Goal: Information Seeking & Learning: Stay updated

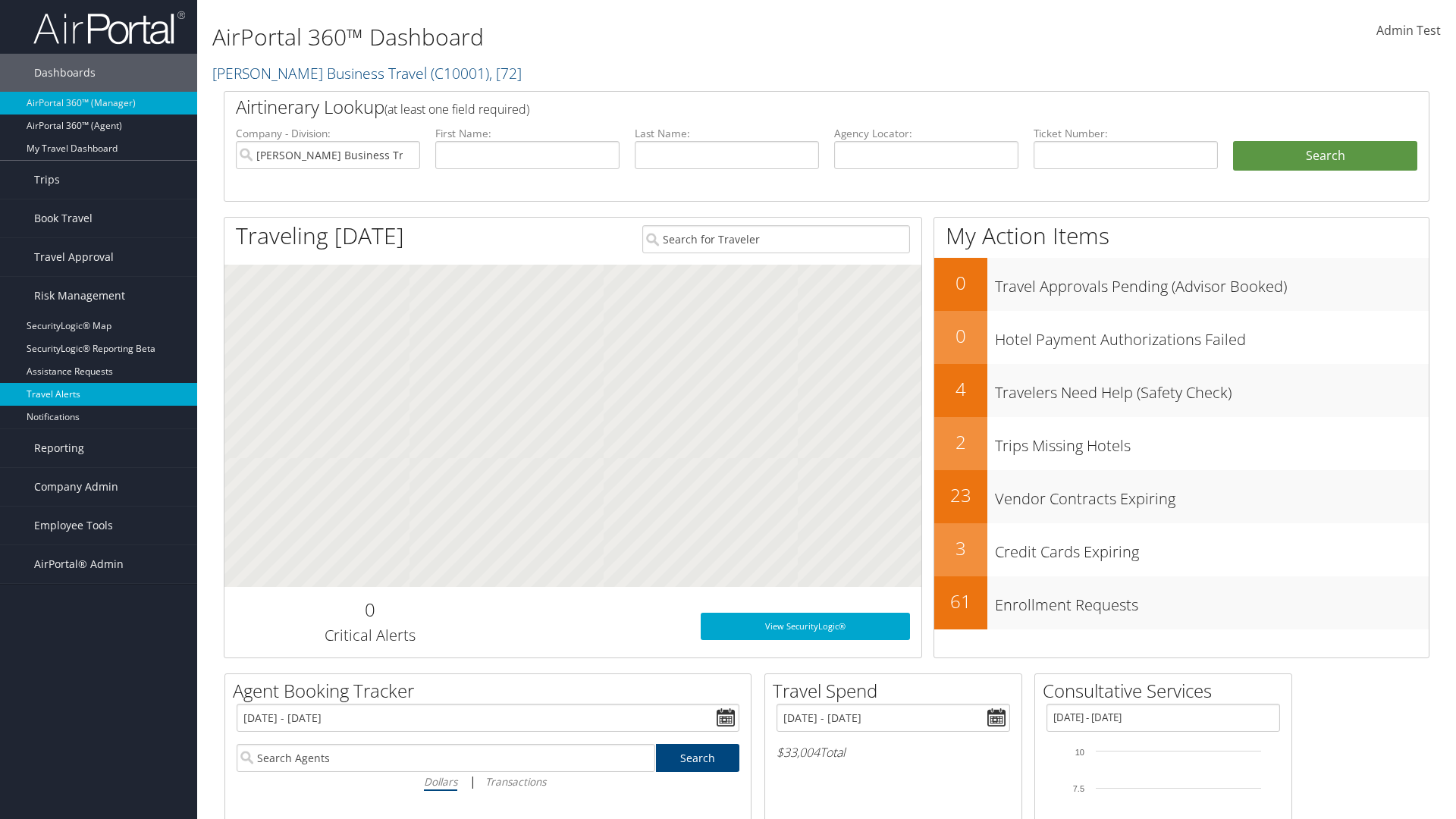
click at [99, 394] on link "Travel Alerts" at bounding box center [99, 393] width 197 height 23
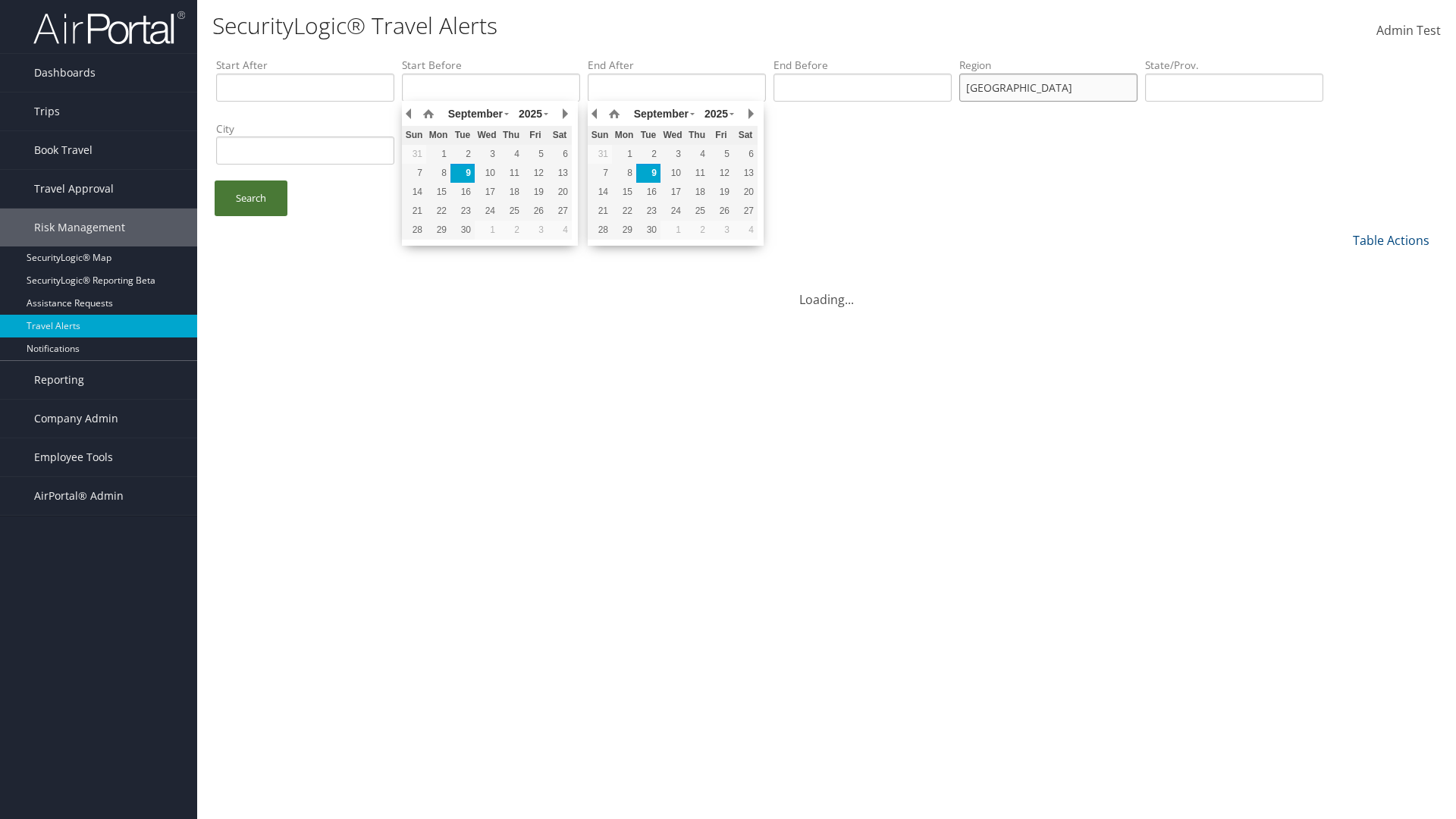
type input "united states"
click at [251, 198] on link "Search" at bounding box center [251, 198] width 73 height 36
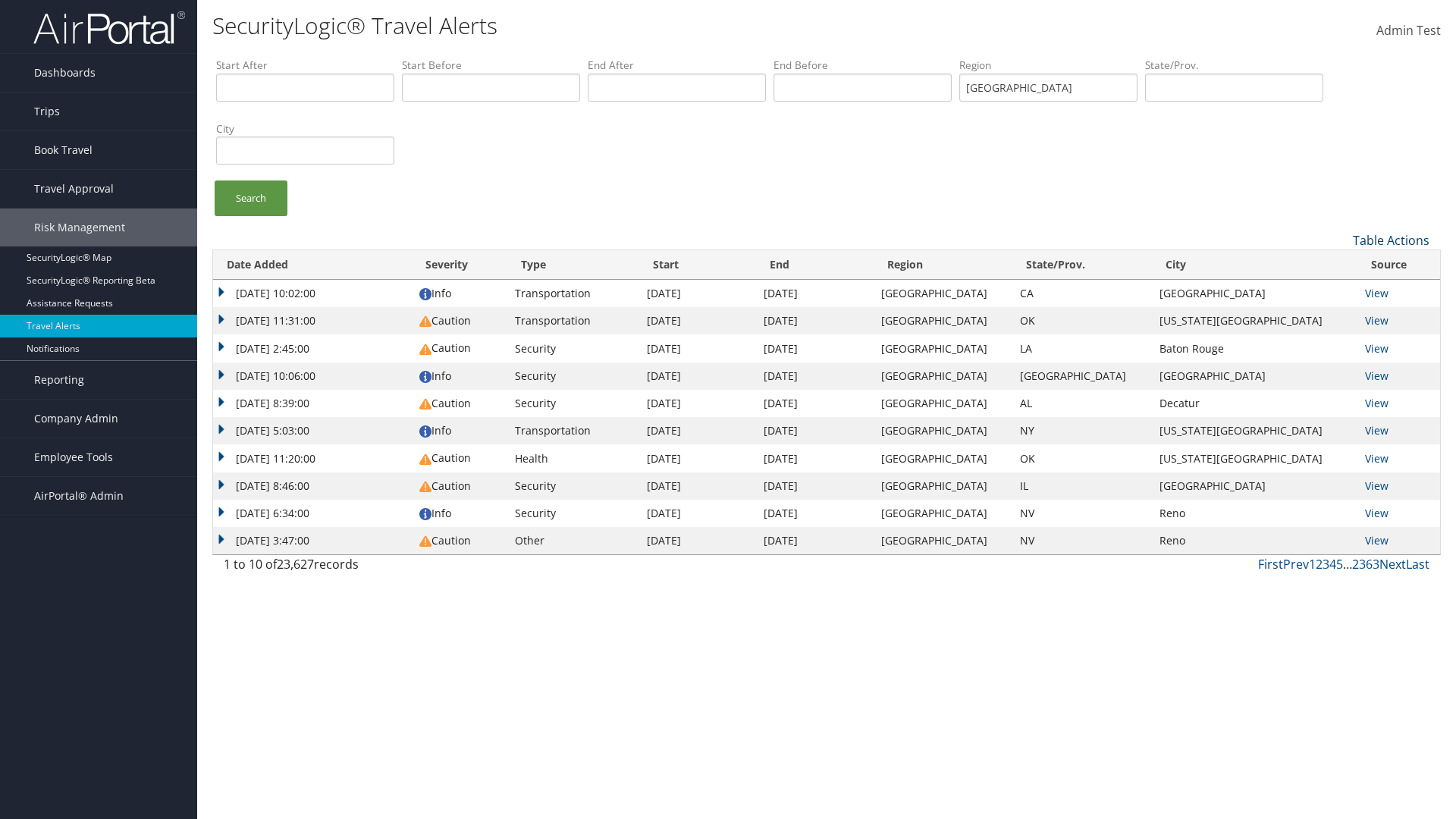
click at [1391, 240] on link "Table Actions" at bounding box center [1392, 240] width 77 height 17
click at [1340, 289] on link "Column Visibility" at bounding box center [1340, 289] width 200 height 26
click at [1340, 265] on link "Date Added" at bounding box center [1340, 265] width 200 height 26
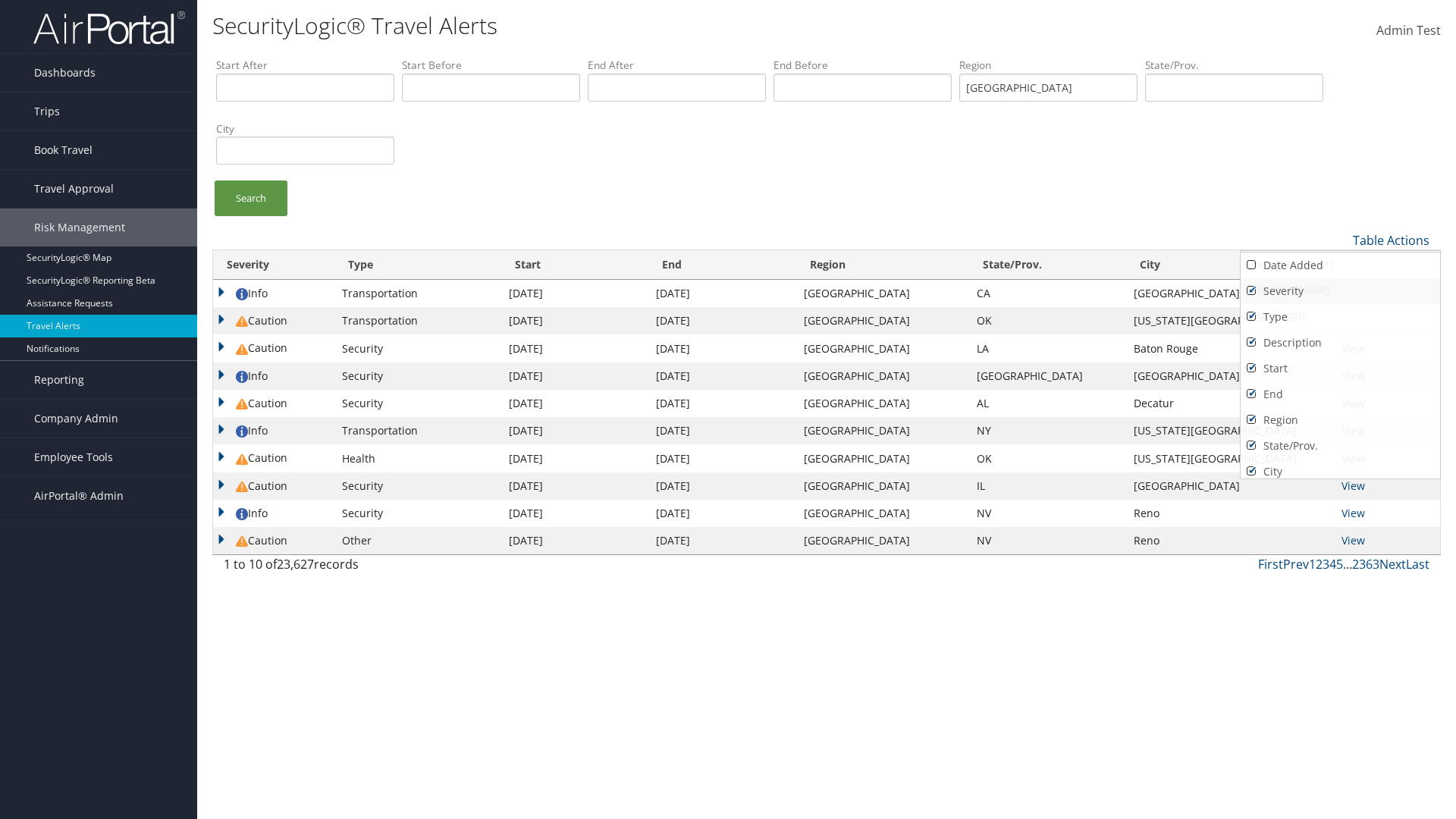
click at [1340, 291] on link "Severity" at bounding box center [1340, 291] width 200 height 26
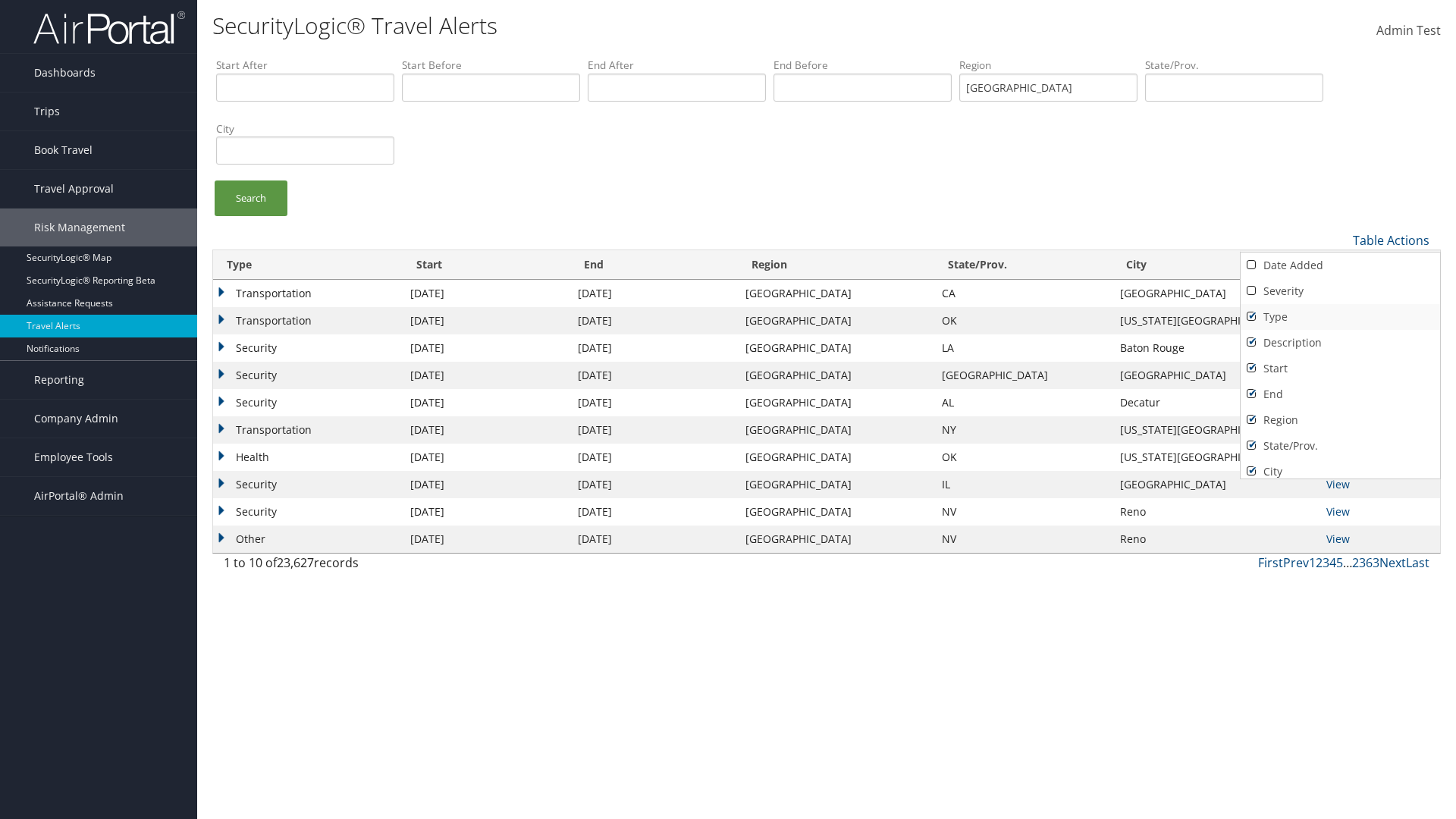
click at [1340, 316] on link "Type" at bounding box center [1340, 316] width 200 height 26
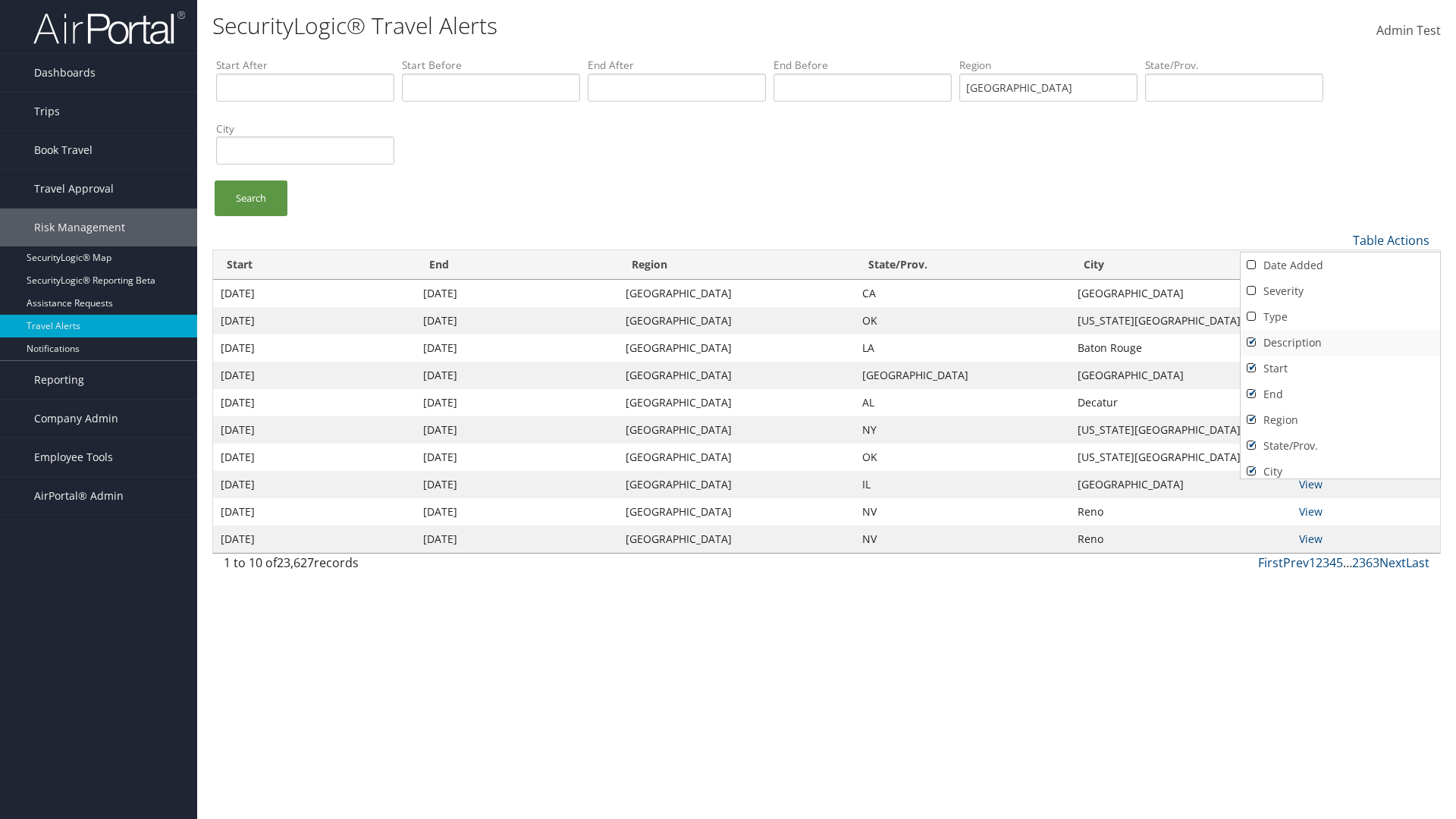
click at [1340, 341] on link "Description" at bounding box center [1340, 342] width 200 height 26
click at [1340, 367] on link "Start" at bounding box center [1340, 368] width 200 height 26
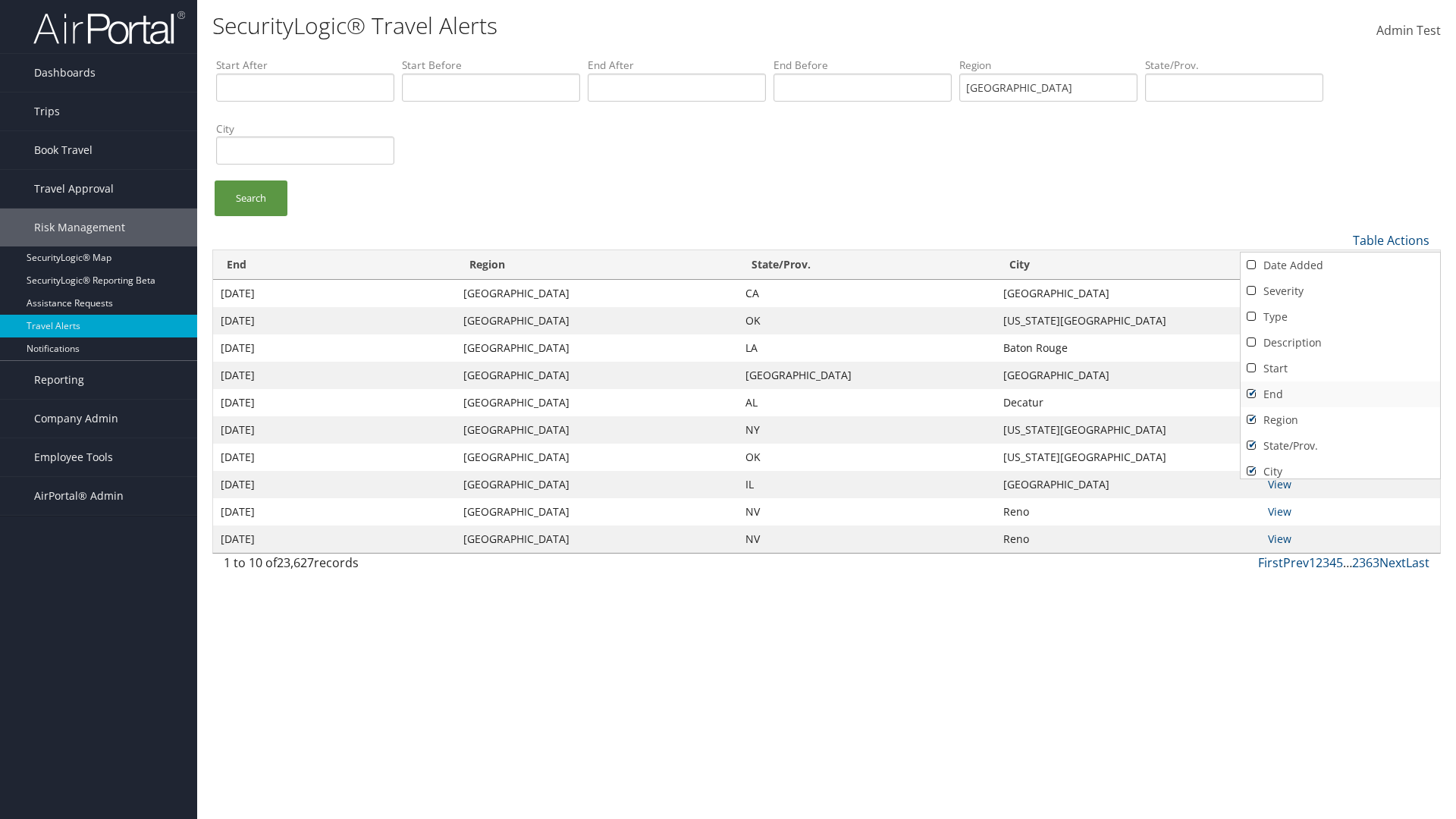
click at [1340, 393] on link "End" at bounding box center [1340, 394] width 200 height 26
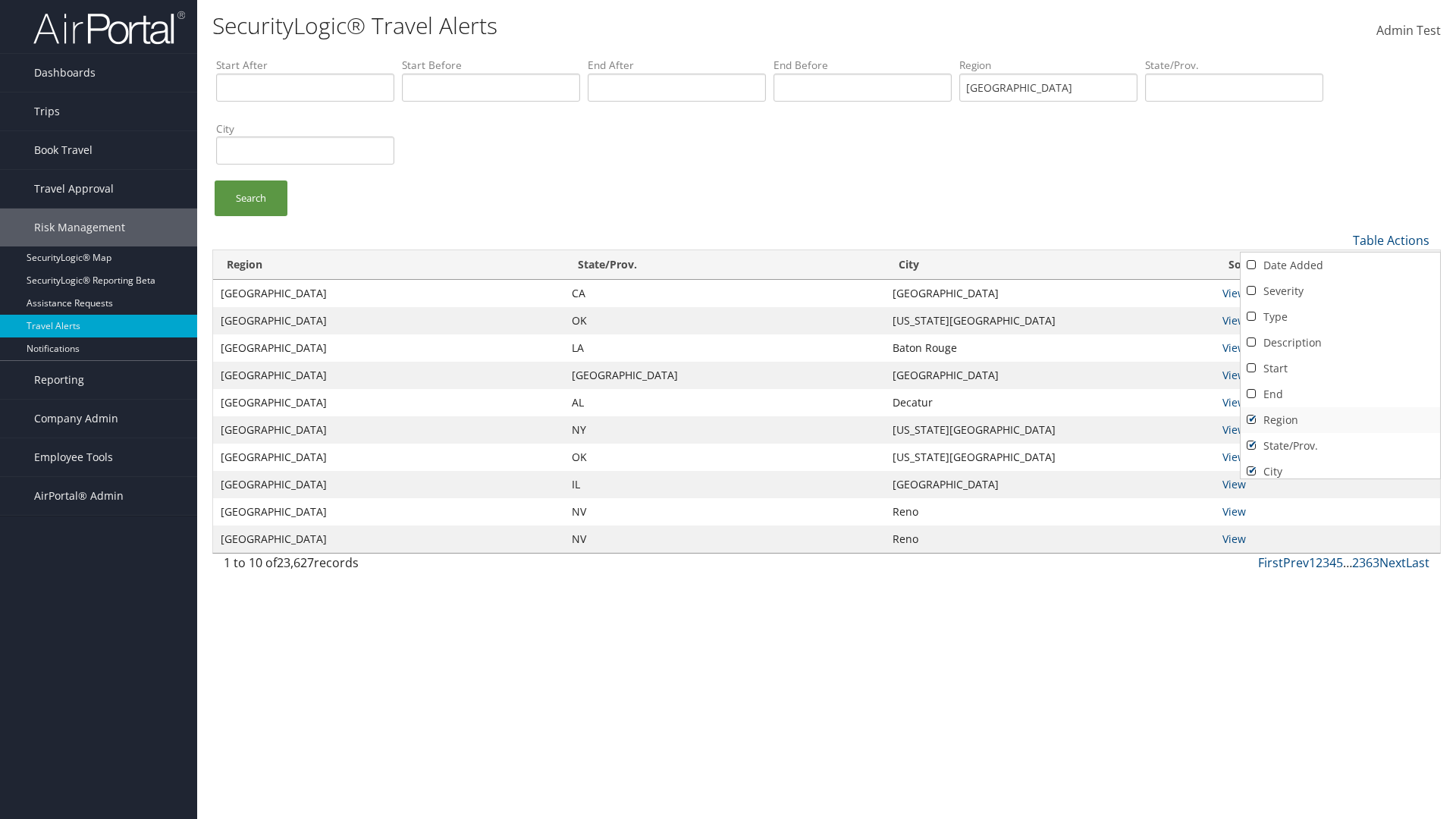
click at [1340, 419] on link "Region" at bounding box center [1340, 420] width 200 height 26
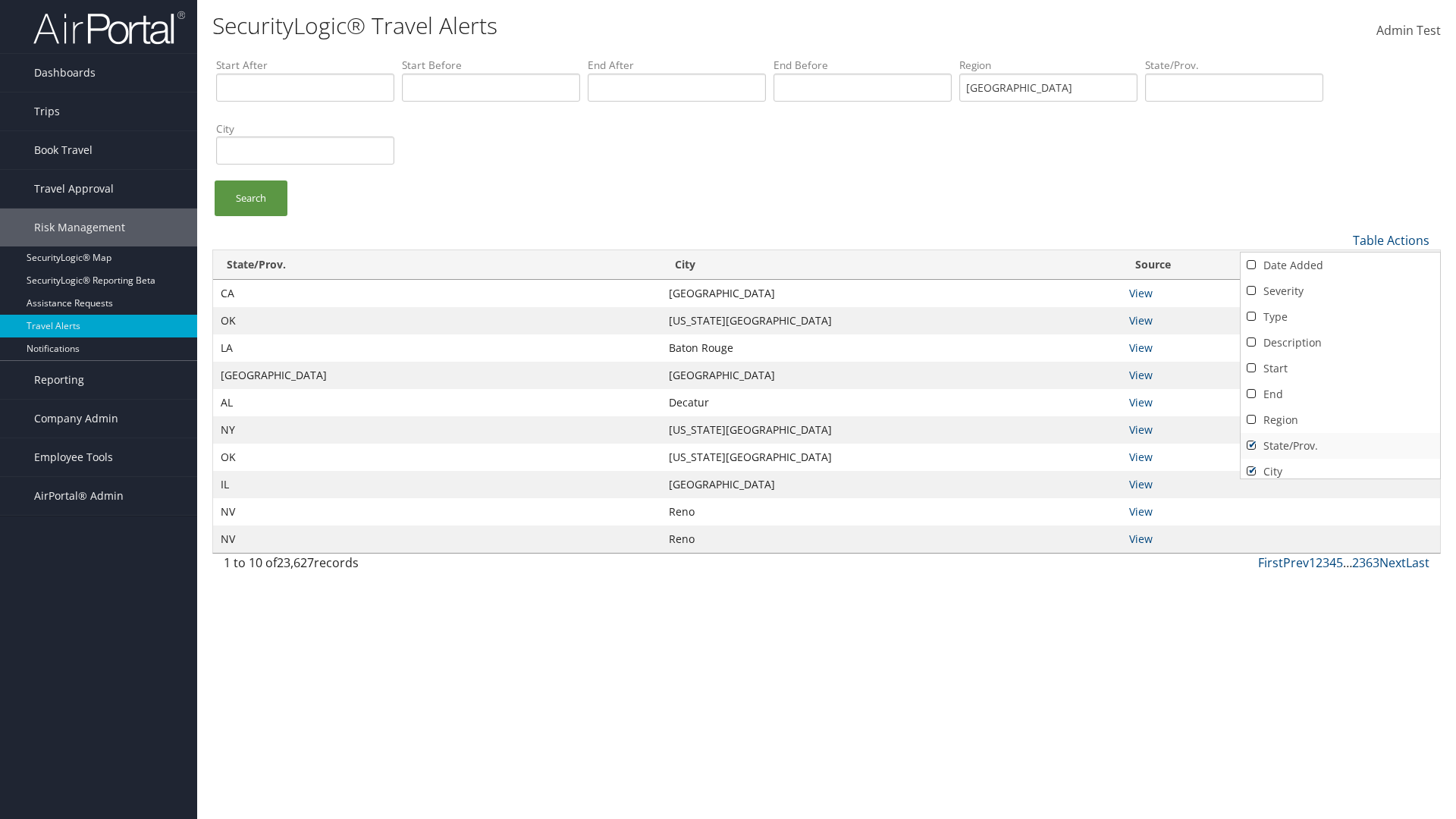
click at [1340, 445] on link "State/Prov." at bounding box center [1340, 445] width 200 height 26
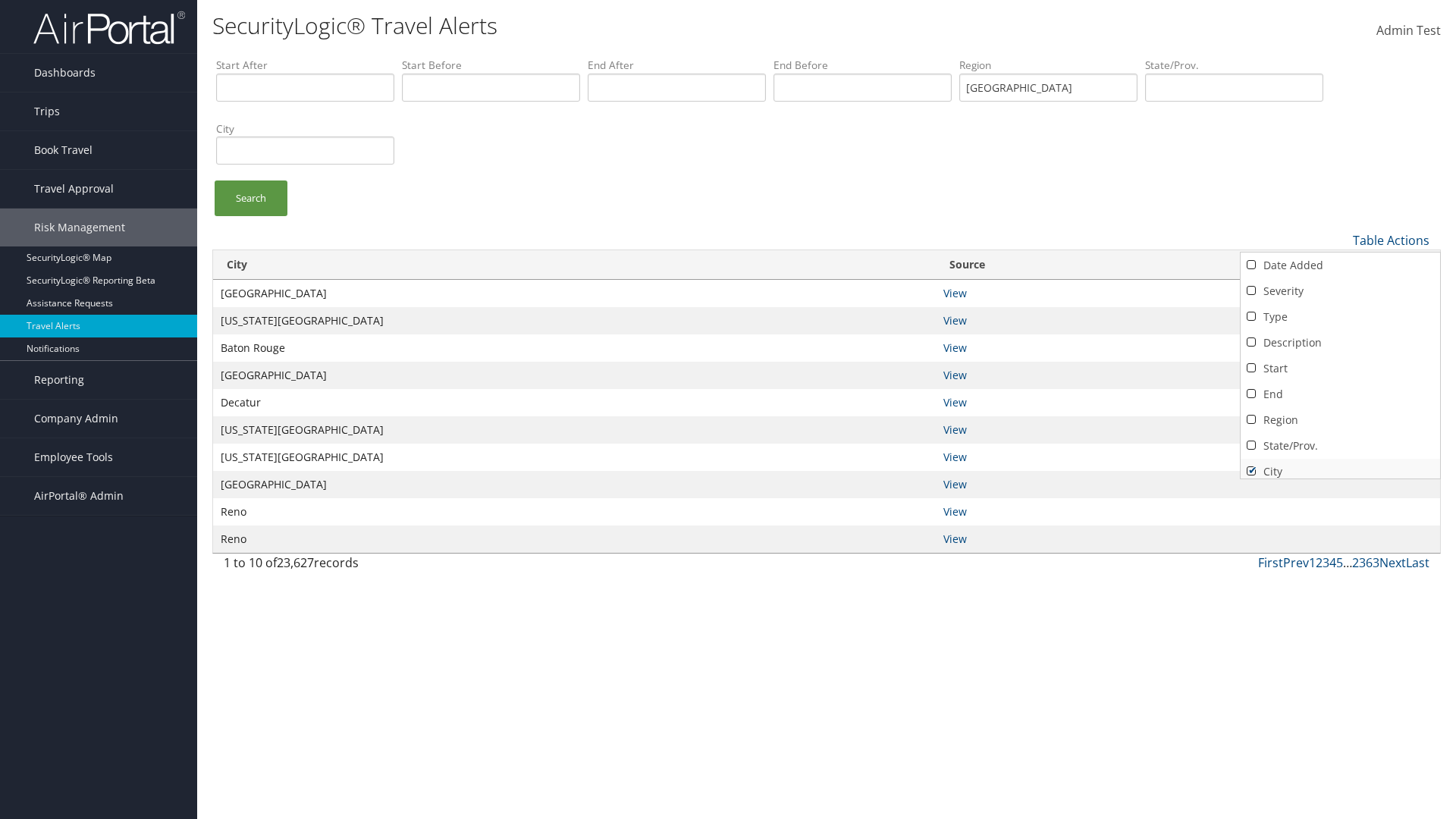
click at [1340, 465] on link "City" at bounding box center [1340, 471] width 200 height 26
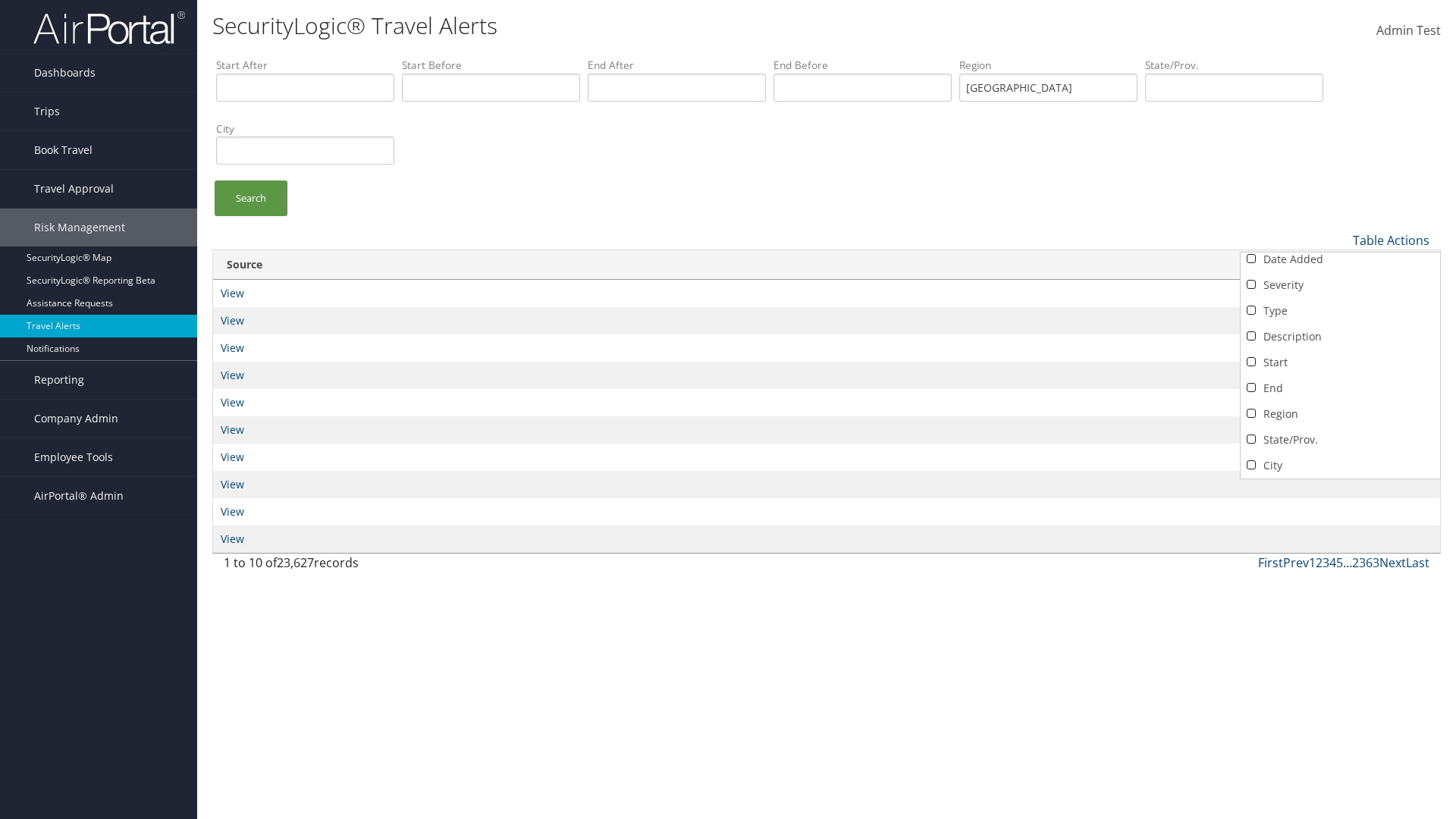
click at [1340, 478] on link "Source" at bounding box center [1340, 491] width 200 height 26
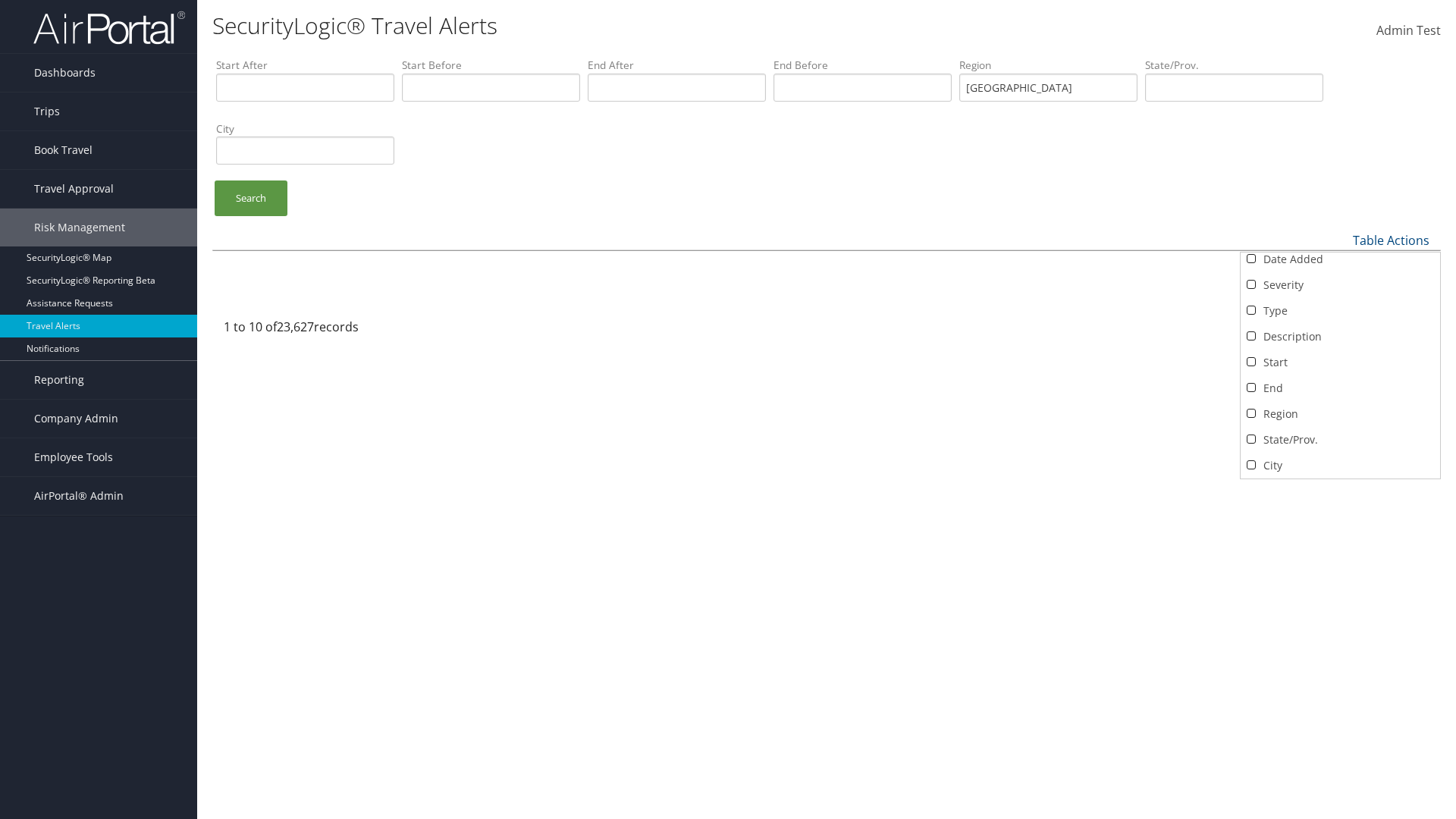
scroll to position [32, 0]
click at [728, 409] on div at bounding box center [728, 409] width 1456 height 819
click at [1391, 240] on link "Table Actions" at bounding box center [1392, 240] width 77 height 17
click at [1340, 289] on link "Column Visibility" at bounding box center [1340, 289] width 200 height 26
click at [1340, 265] on link "Date Added" at bounding box center [1340, 265] width 200 height 26
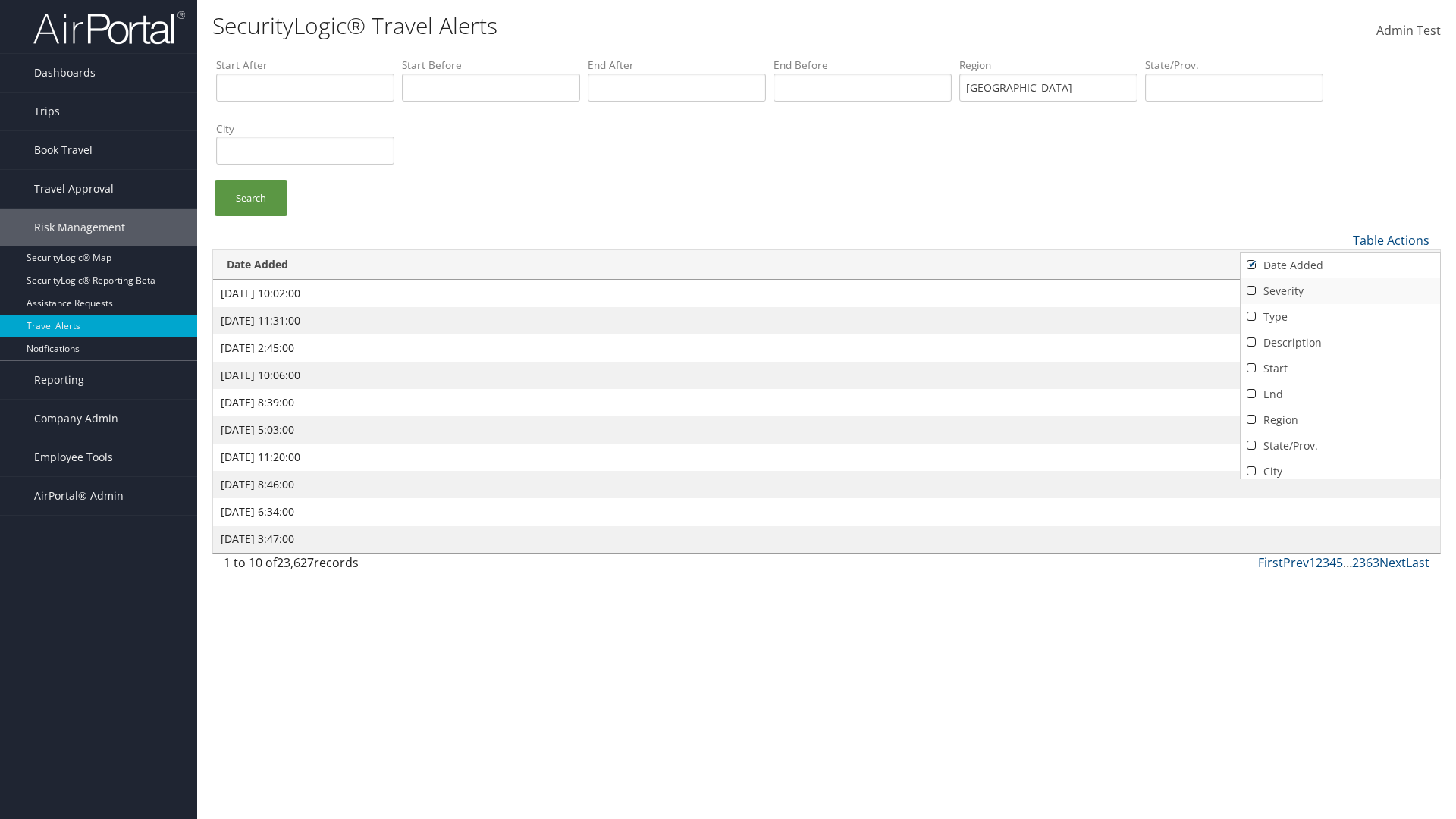
click at [1340, 291] on link "Severity" at bounding box center [1340, 291] width 200 height 26
click at [1340, 316] on link "Type" at bounding box center [1340, 316] width 200 height 26
click at [1340, 341] on link "Description" at bounding box center [1340, 342] width 200 height 26
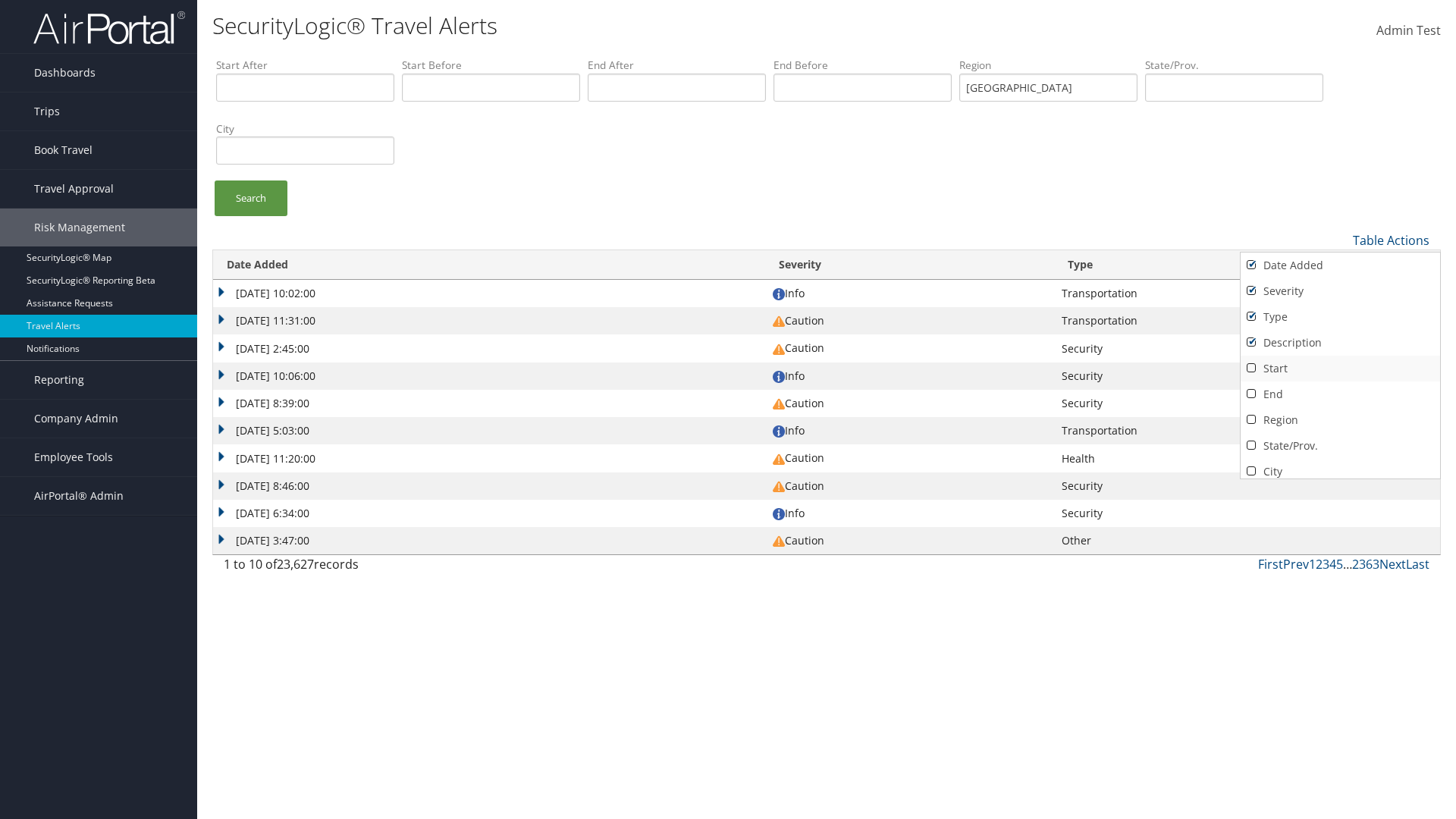
click at [1340, 367] on link "Start" at bounding box center [1340, 368] width 200 height 26
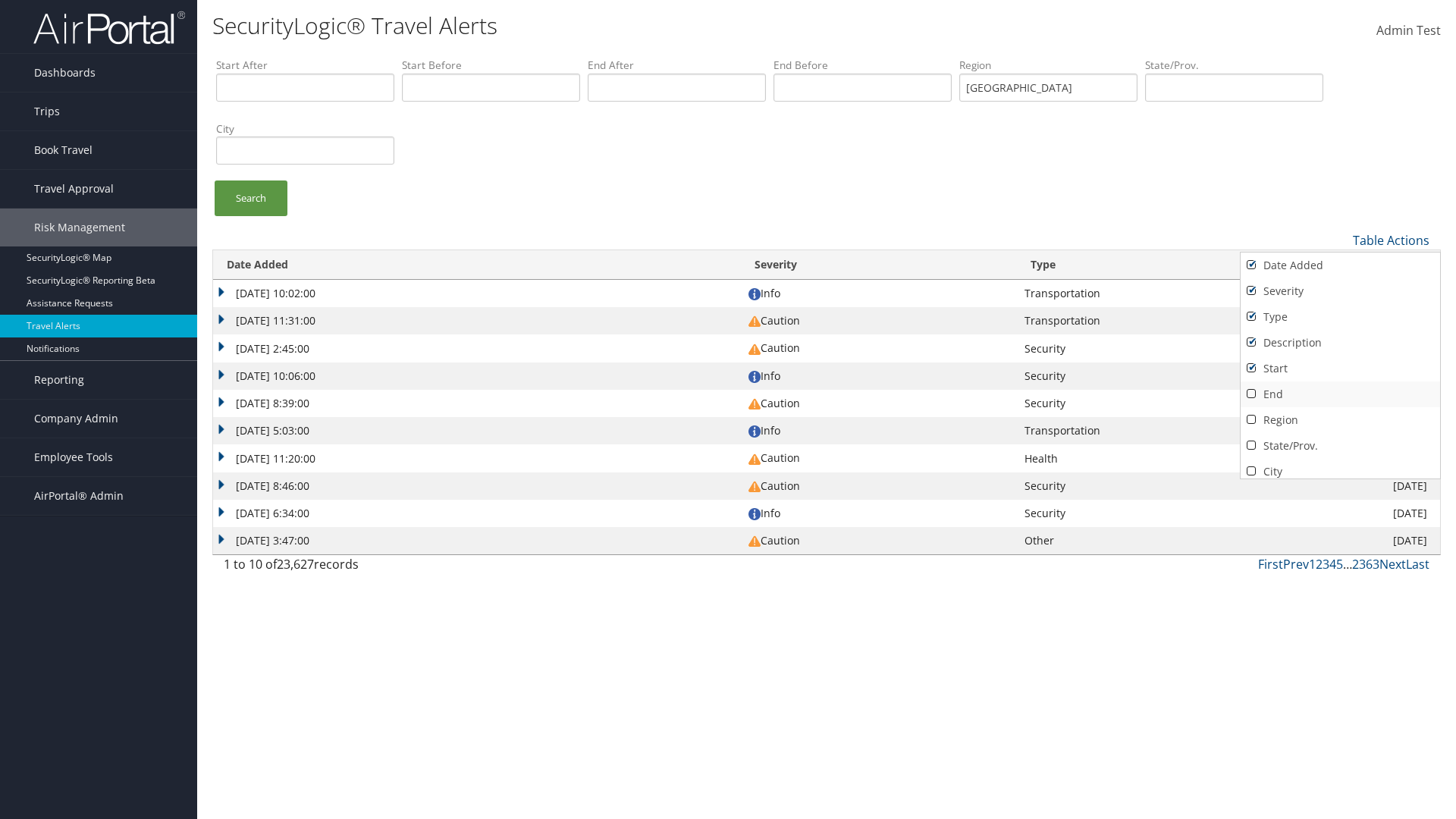
click at [1340, 393] on link "End" at bounding box center [1340, 394] width 200 height 26
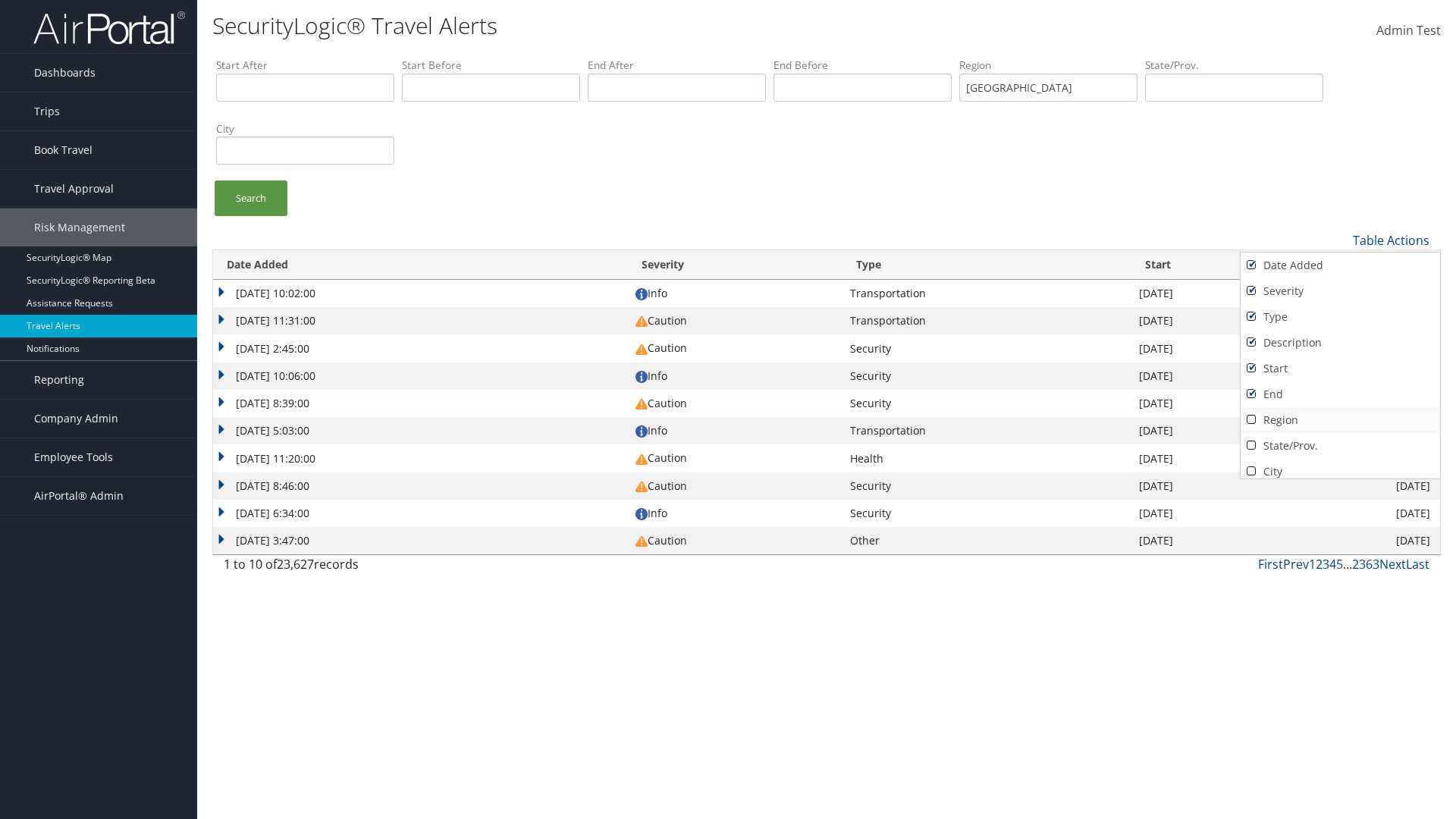
click at [1340, 419] on link "Region" at bounding box center [1340, 420] width 200 height 26
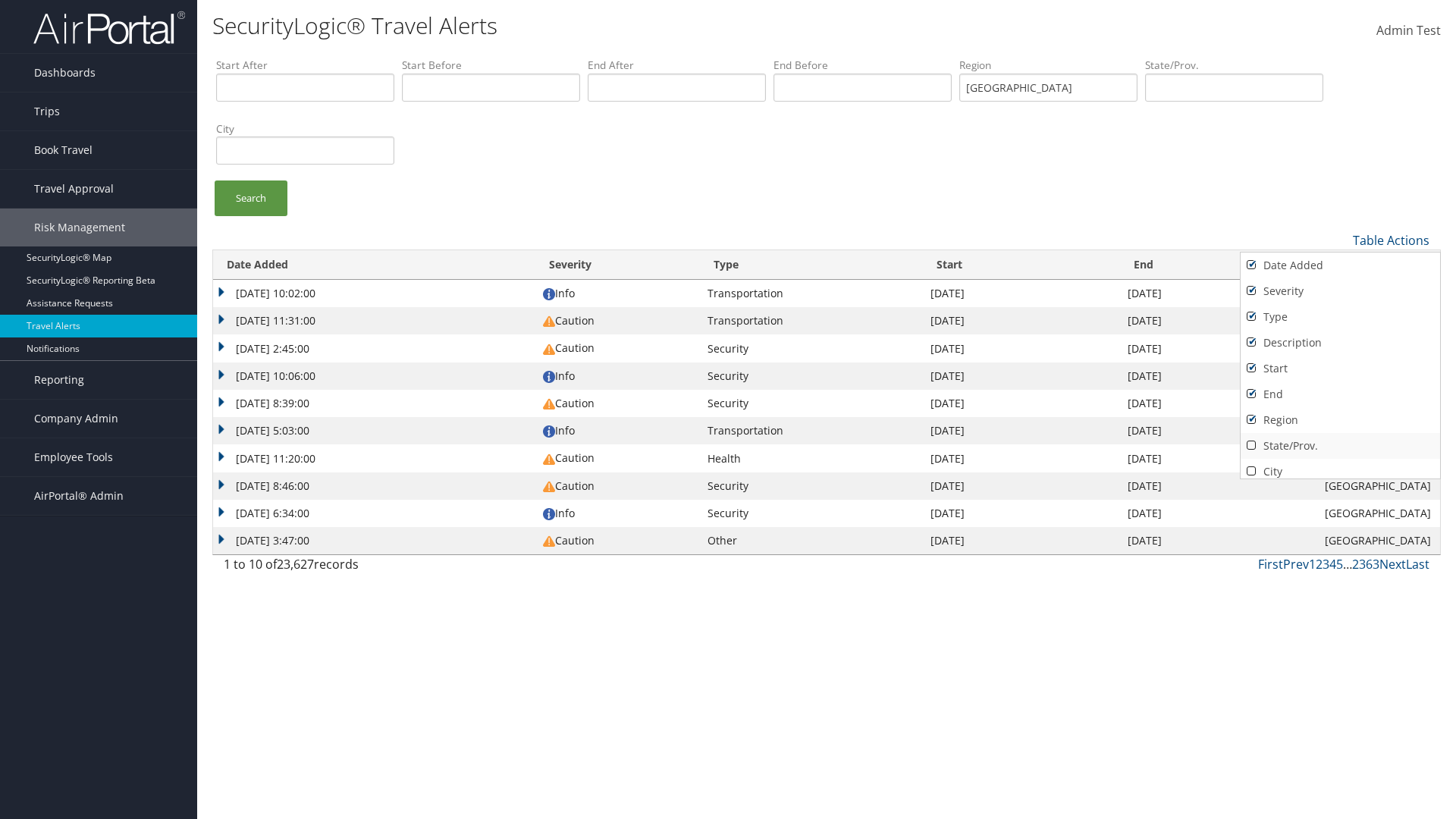
click at [1340, 445] on link "State/Prov." at bounding box center [1340, 445] width 200 height 26
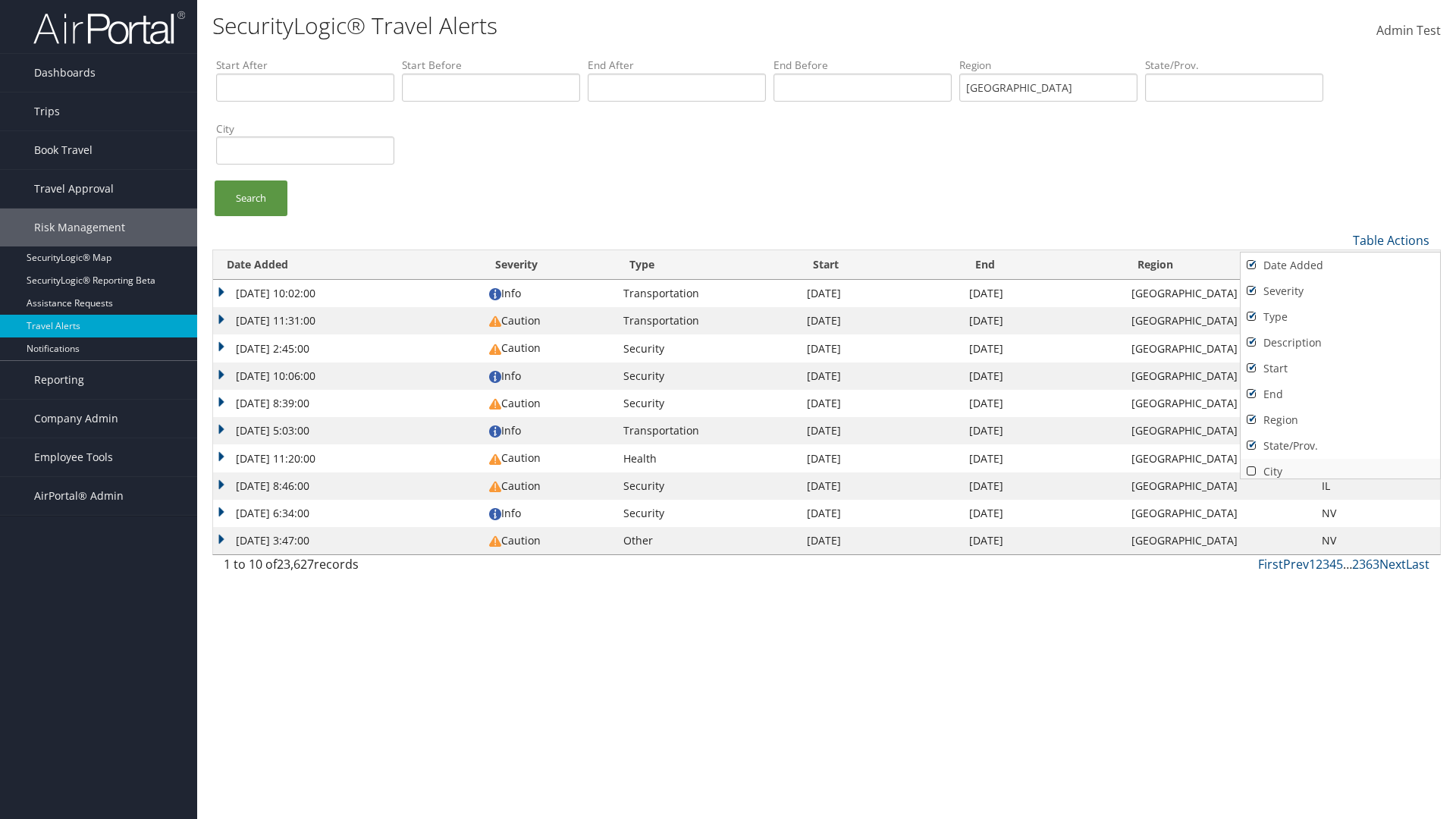
click at [1340, 465] on link "City" at bounding box center [1340, 471] width 200 height 26
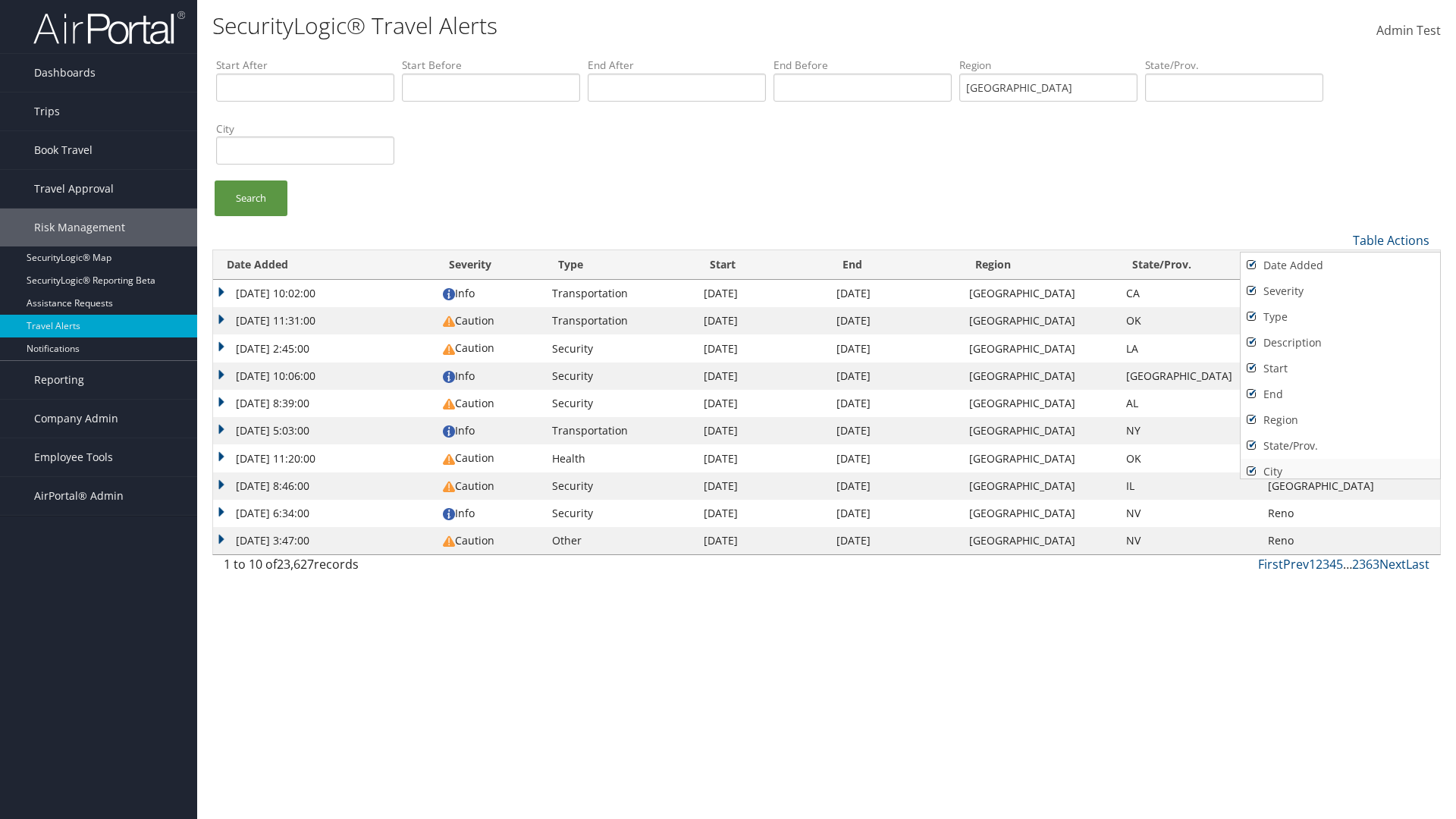
scroll to position [6, 0]
click at [1340, 478] on link "Source" at bounding box center [1340, 491] width 200 height 26
